Goal: Information Seeking & Learning: Learn about a topic

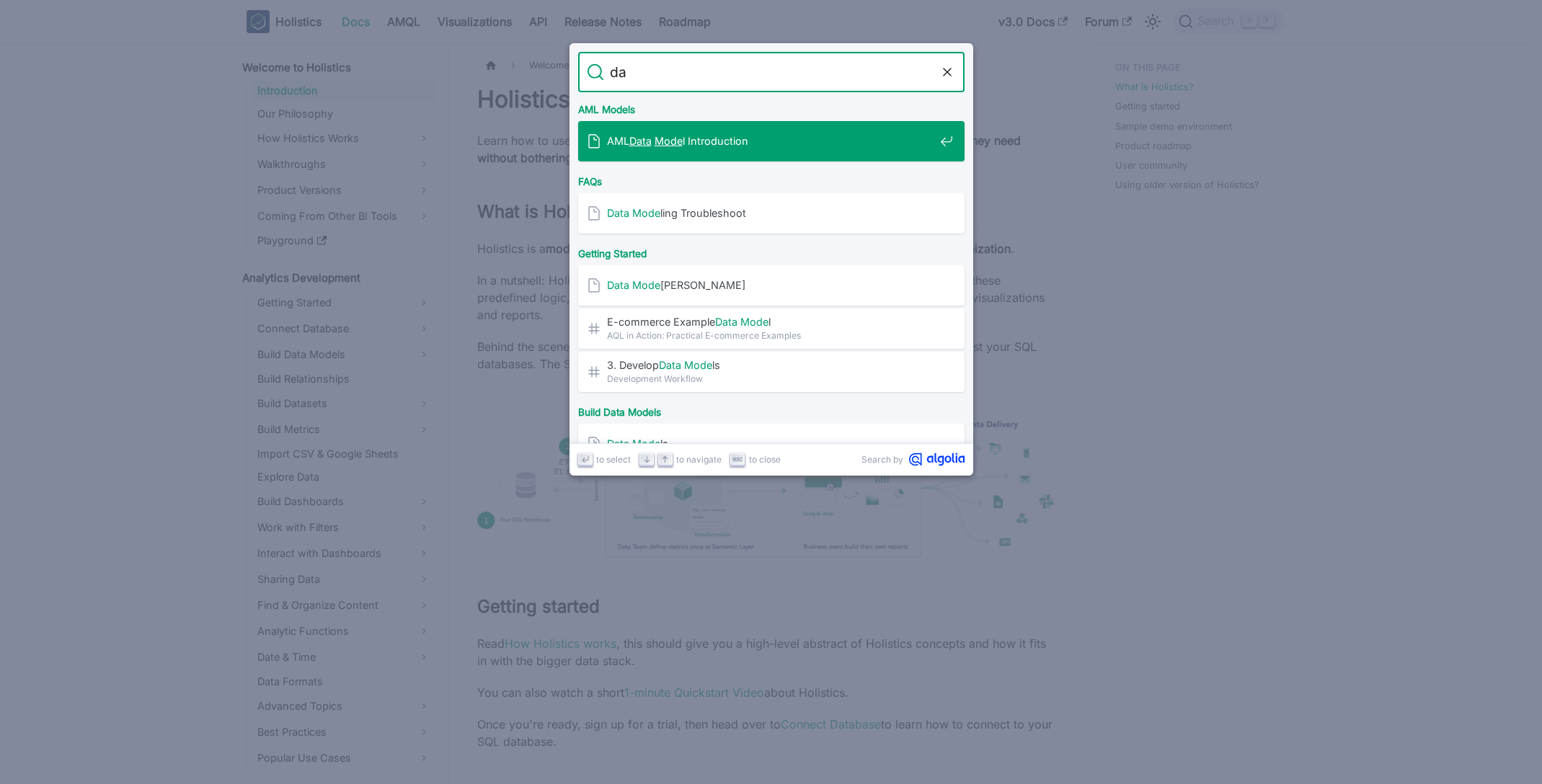
type input "d"
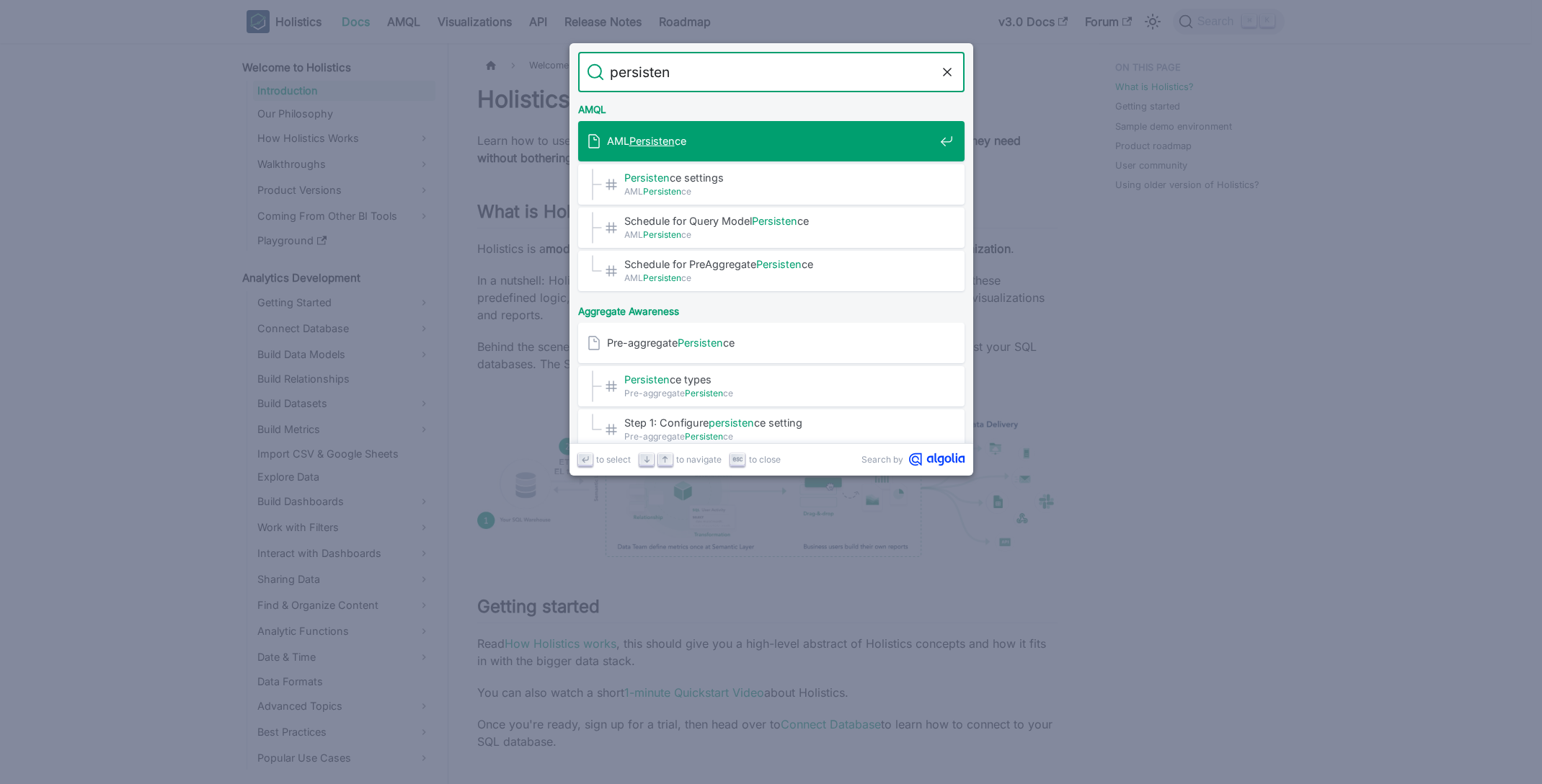
type input "persistenc"
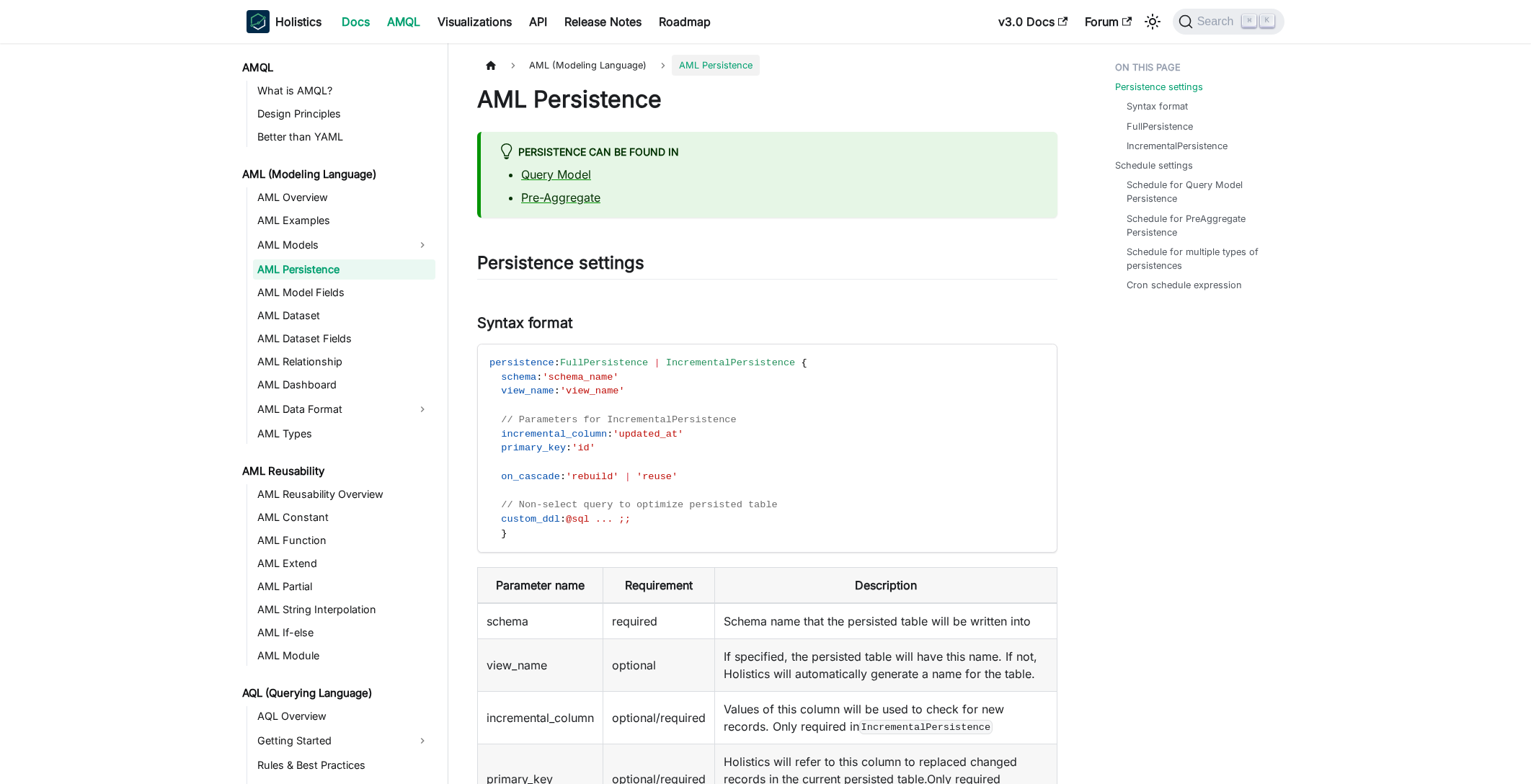
click at [367, 30] on link "Docs" at bounding box center [355, 22] width 46 height 23
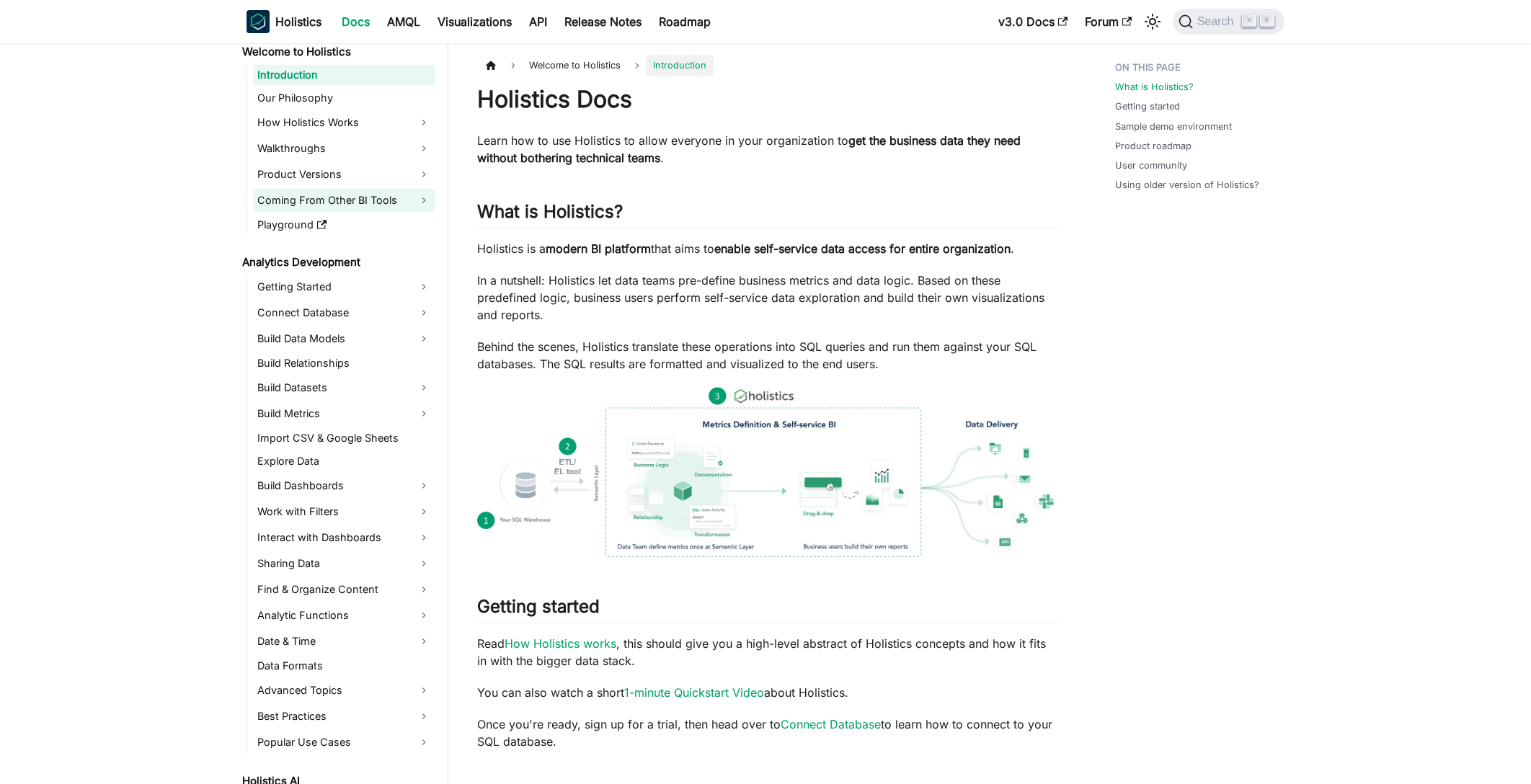
scroll to position [154, 0]
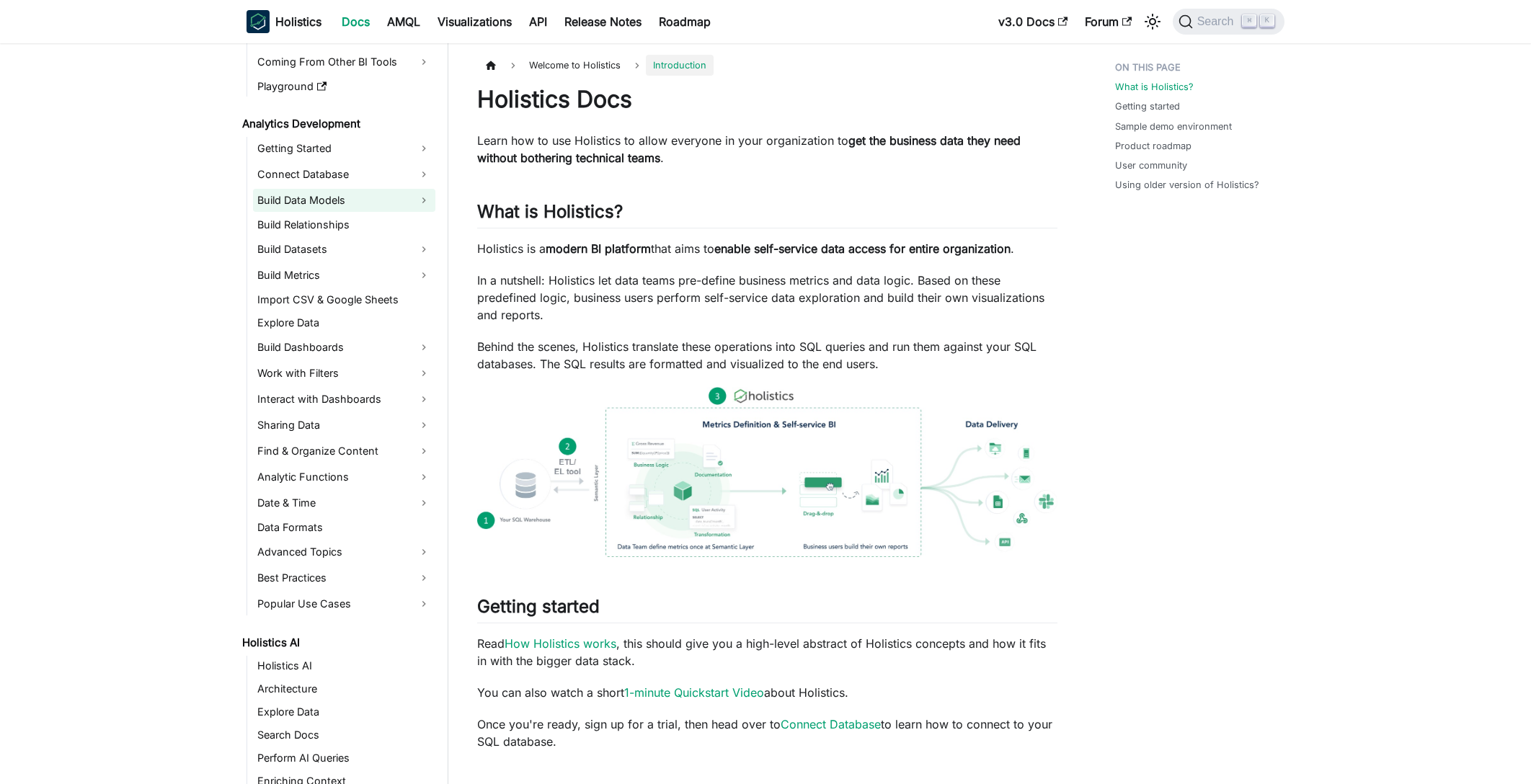
click at [369, 210] on link "Build Data Models" at bounding box center [344, 201] width 182 height 23
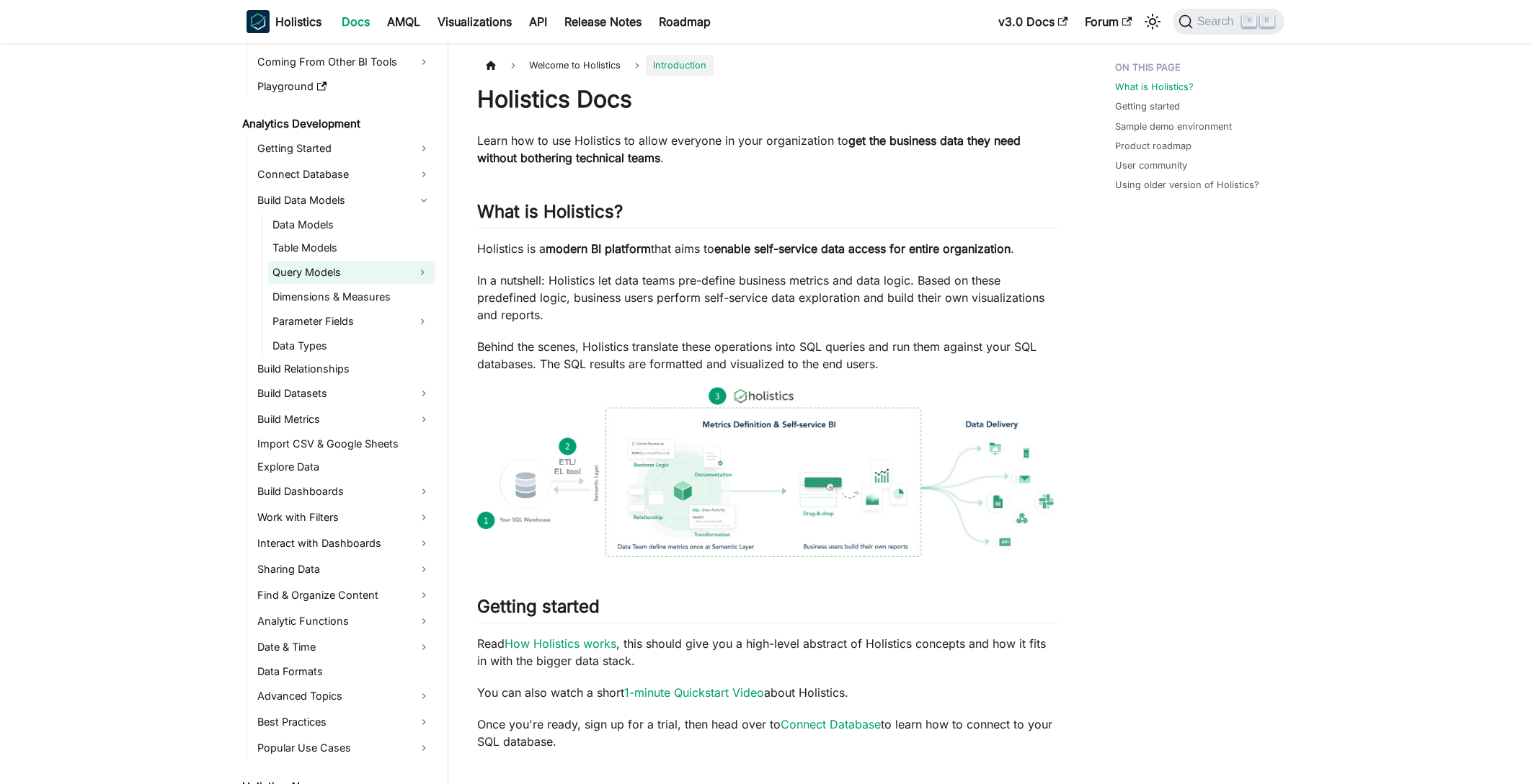
click at [379, 267] on link "Query Models" at bounding box center [339, 272] width 142 height 23
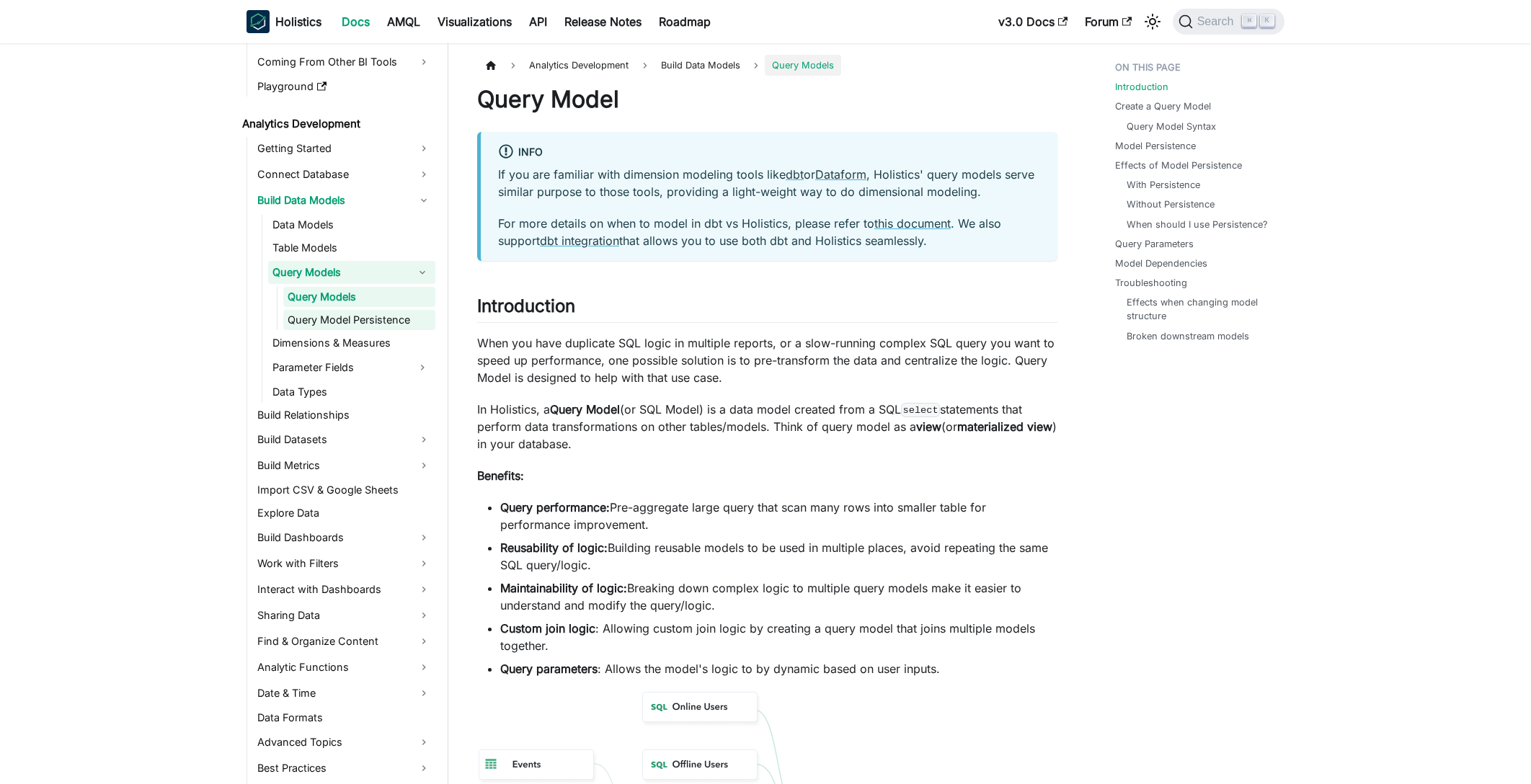
click at [373, 320] on link "Query Model Persistence" at bounding box center [359, 320] width 152 height 20
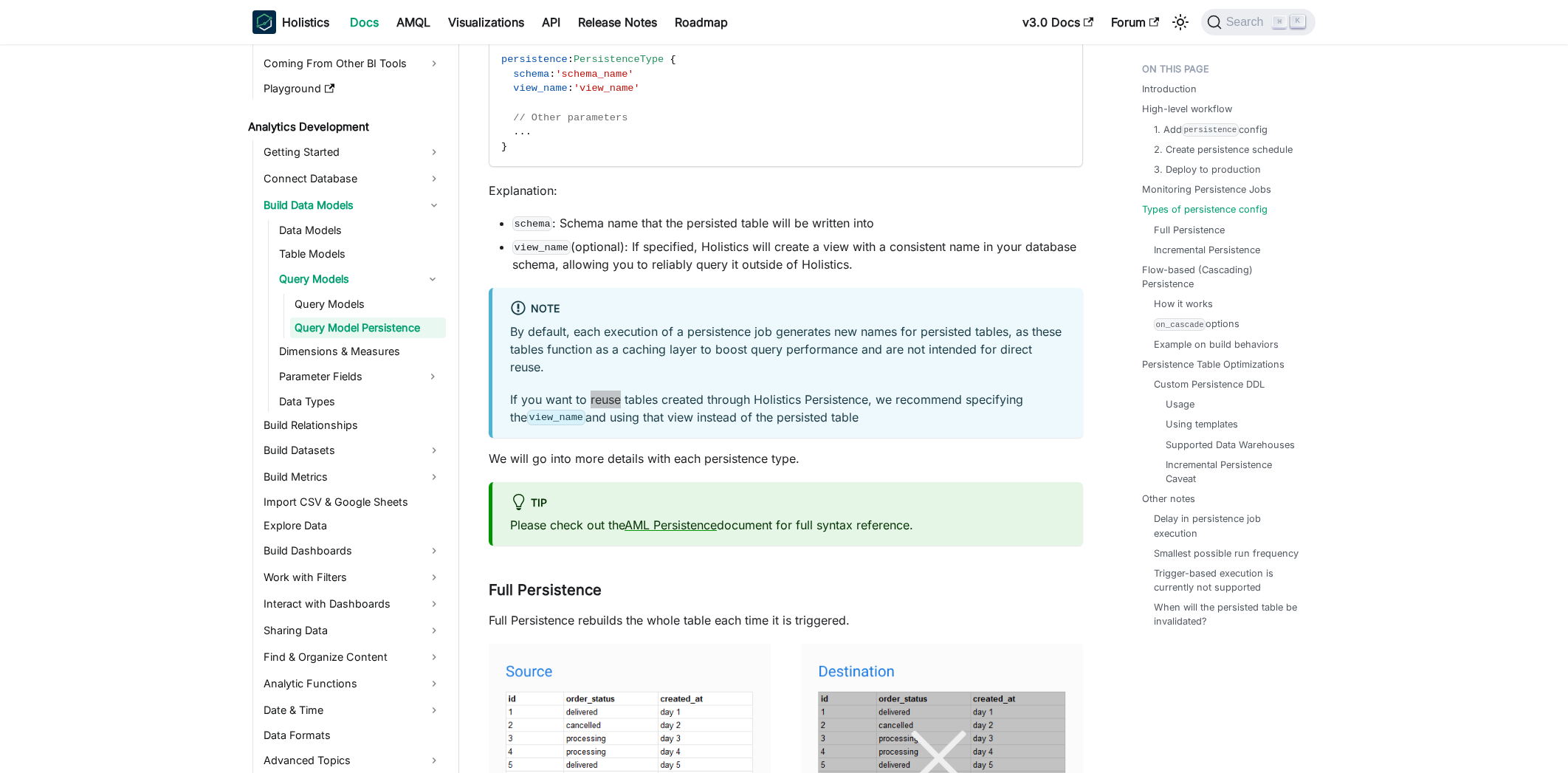
scroll to position [6239, 0]
